Goal: Transaction & Acquisition: Purchase product/service

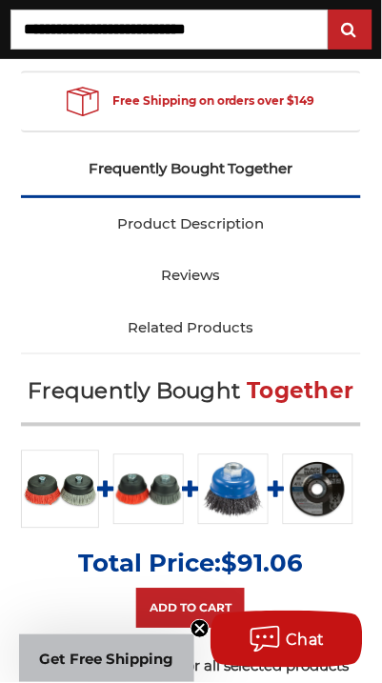
scroll to position [1273, 0]
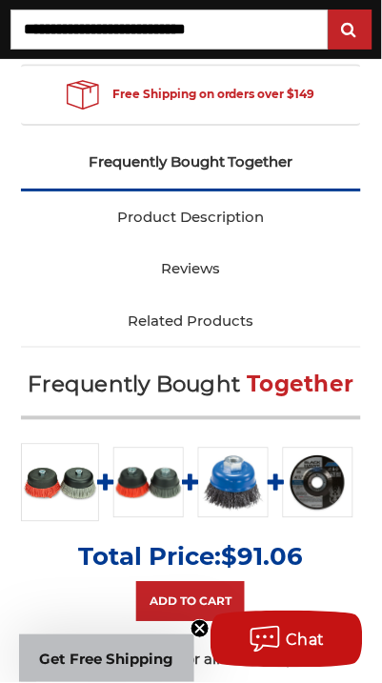
click at [233, 491] on img at bounding box center [233, 483] width 71 height 71
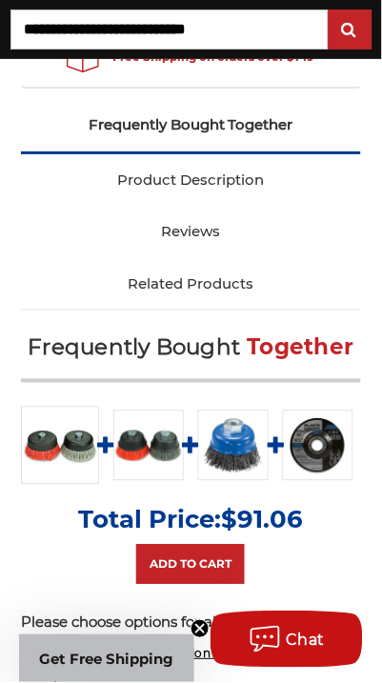
scroll to position [1334, 0]
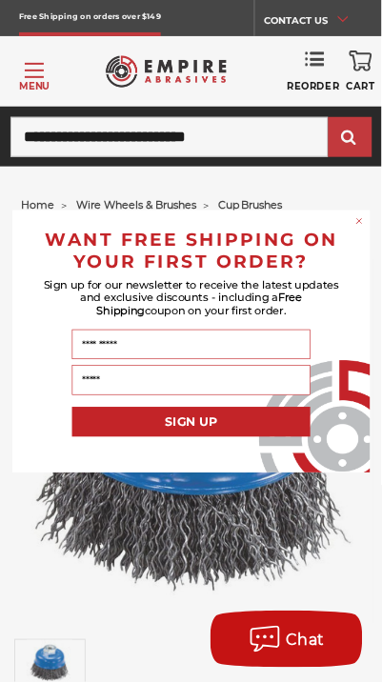
click at [355, 221] on circle "Close dialog" at bounding box center [359, 220] width 11 height 11
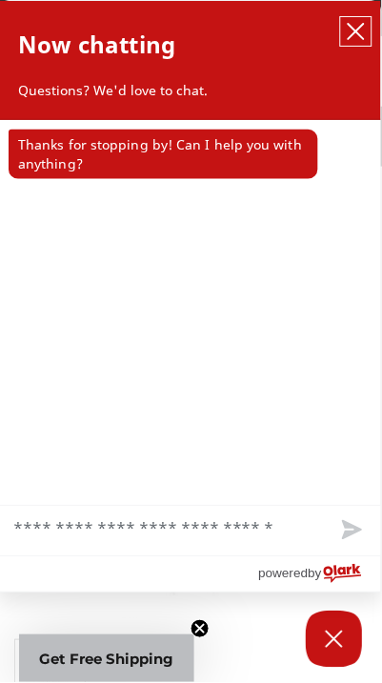
click at [349, 36] on icon "close chatbox" at bounding box center [356, 31] width 19 height 19
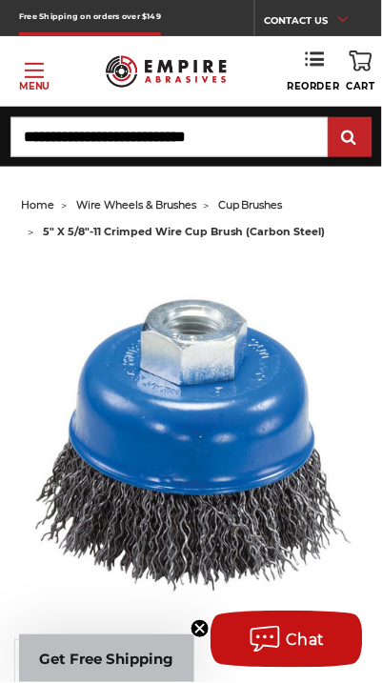
scroll to position [64, 0]
